Goal: Task Accomplishment & Management: Manage account settings

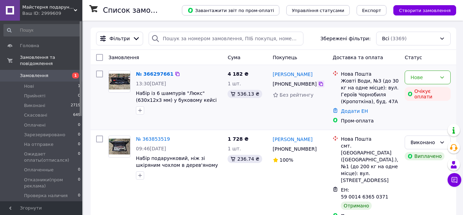
click at [319, 83] on icon at bounding box center [321, 84] width 4 height 4
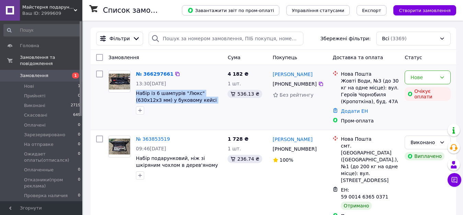
drag, startPoint x: 135, startPoint y: 94, endPoint x: 201, endPoint y: 101, distance: 66.3
click at [201, 101] on div "№ 366297661 13:30[DATE] Набір із 6 шампурів "Люкс" (630х12х3 мм) у буковому кей…" at bounding box center [179, 92] width 92 height 49
copy span "Набір із 6 шампурів "Люкс" (630х12х3 мм) у буковому кейсі + набір"
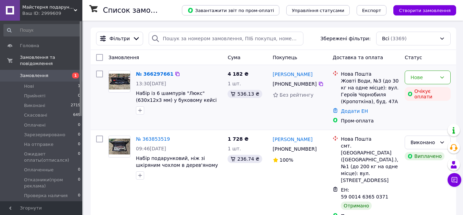
click at [212, 120] on div "№ 366297661 13:30[DATE] Набір із 6 шампурів "Люкс" (630х12х3 мм) у буковому кей…" at bounding box center [165, 97] width 119 height 59
click at [163, 75] on link "№ 366297661" at bounding box center [154, 73] width 37 height 5
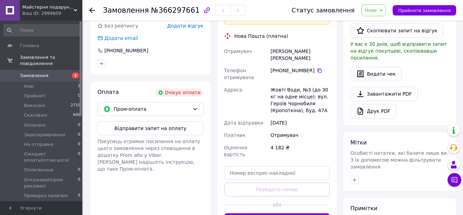
scroll to position [206, 0]
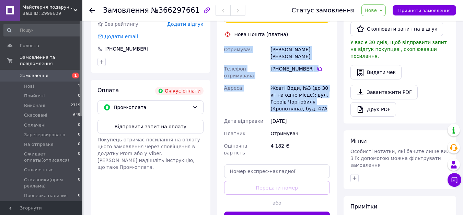
drag, startPoint x: 224, startPoint y: 29, endPoint x: 320, endPoint y: 85, distance: 110.7
click at [320, 85] on div "Отримувач [PERSON_NAME] [PERSON_NAME] Телефон отримувача [PHONE_NUMBER]   Адрес…" at bounding box center [277, 100] width 109 height 115
copy div "Отримувач [PERSON_NAME] [PERSON_NAME] Телефон отримувача [PHONE_NUMBER]   Адрес…"
